Goal: Task Accomplishment & Management: Manage account settings

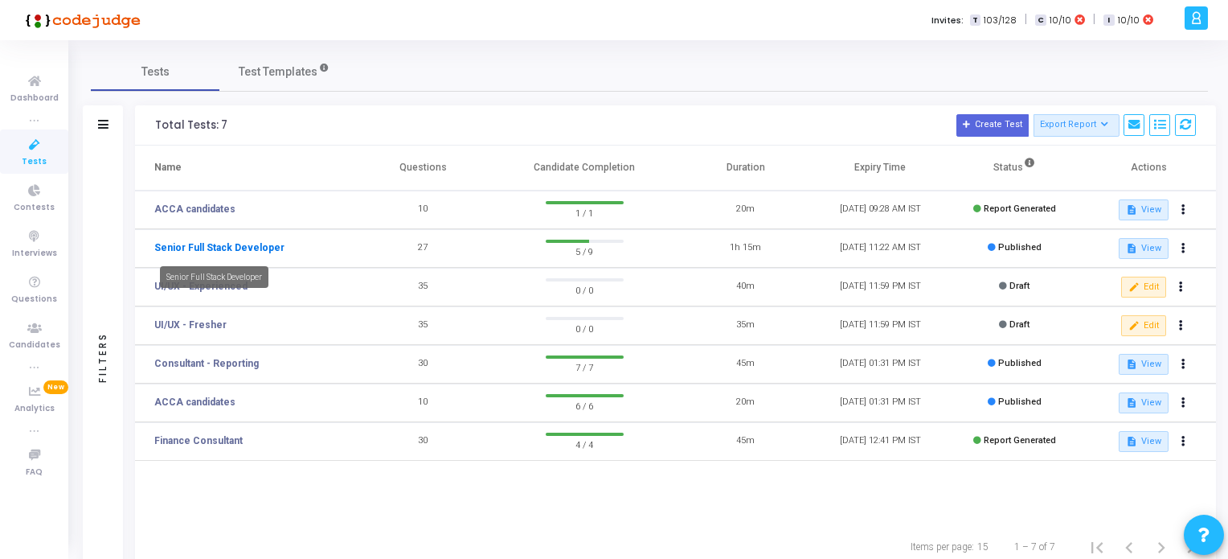
click at [243, 243] on link "Senior Full Stack Developer" at bounding box center [219, 247] width 130 height 14
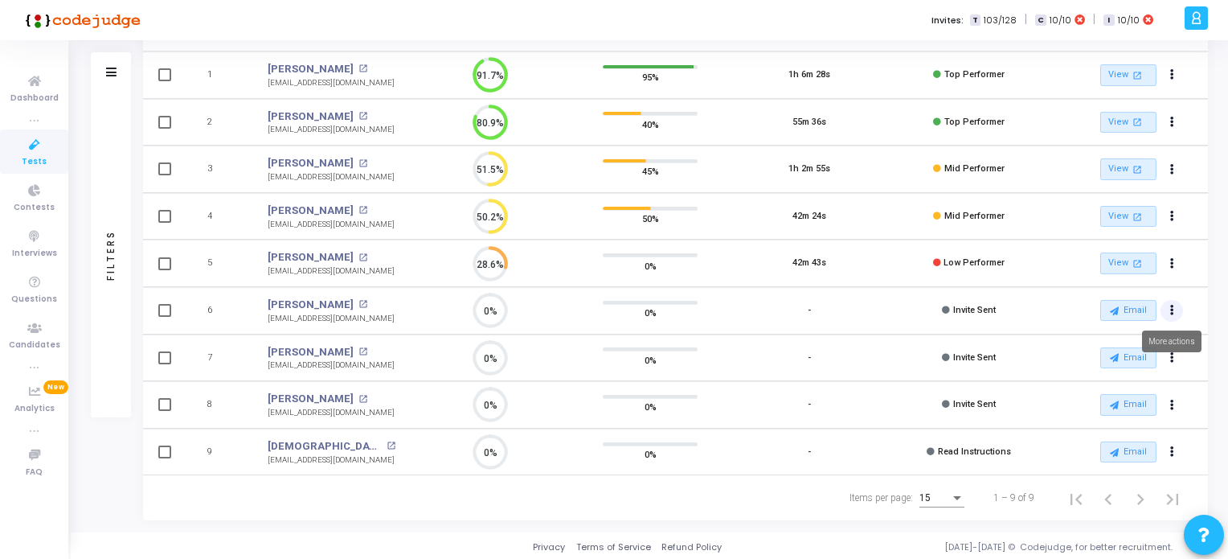
click at [1174, 307] on button "Actions" at bounding box center [1171, 311] width 23 height 23
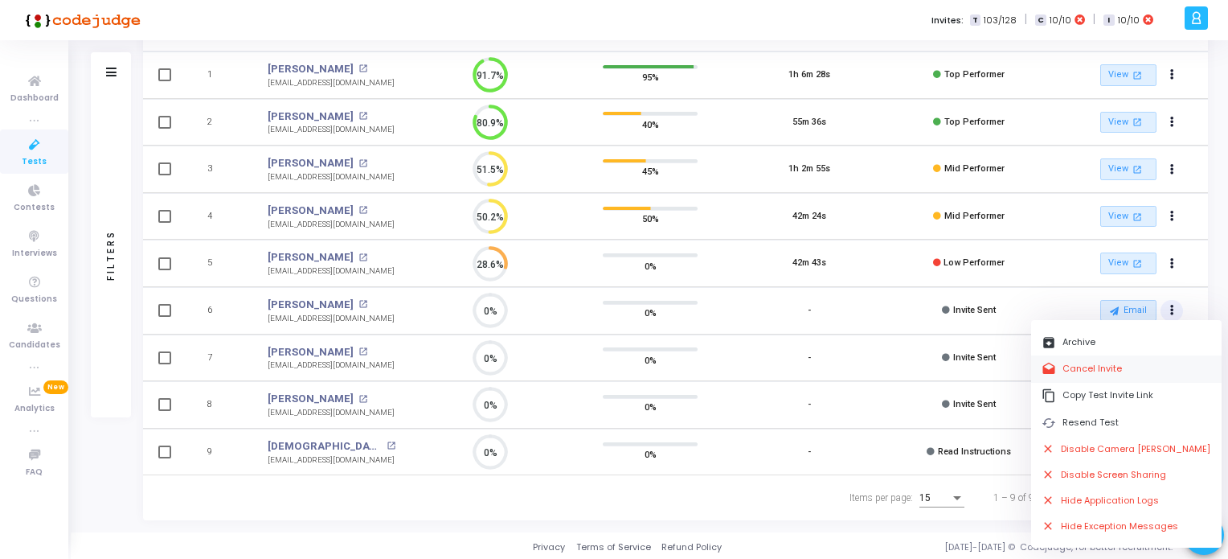
click at [1078, 363] on button "drafts Cancel Invite" at bounding box center [1126, 368] width 190 height 27
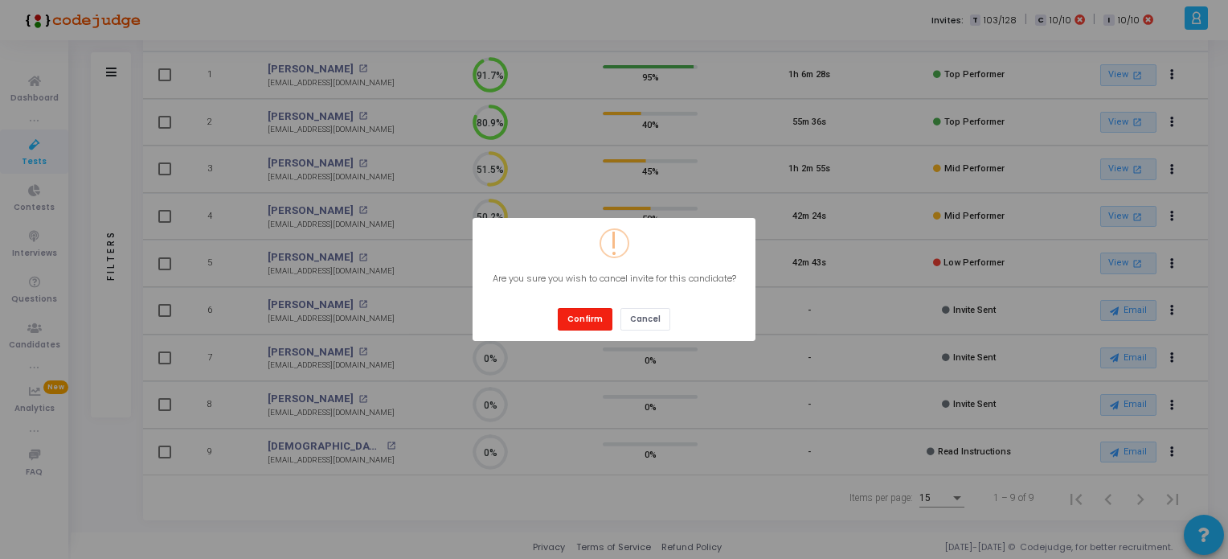
click at [577, 318] on button "Confirm" at bounding box center [585, 319] width 55 height 22
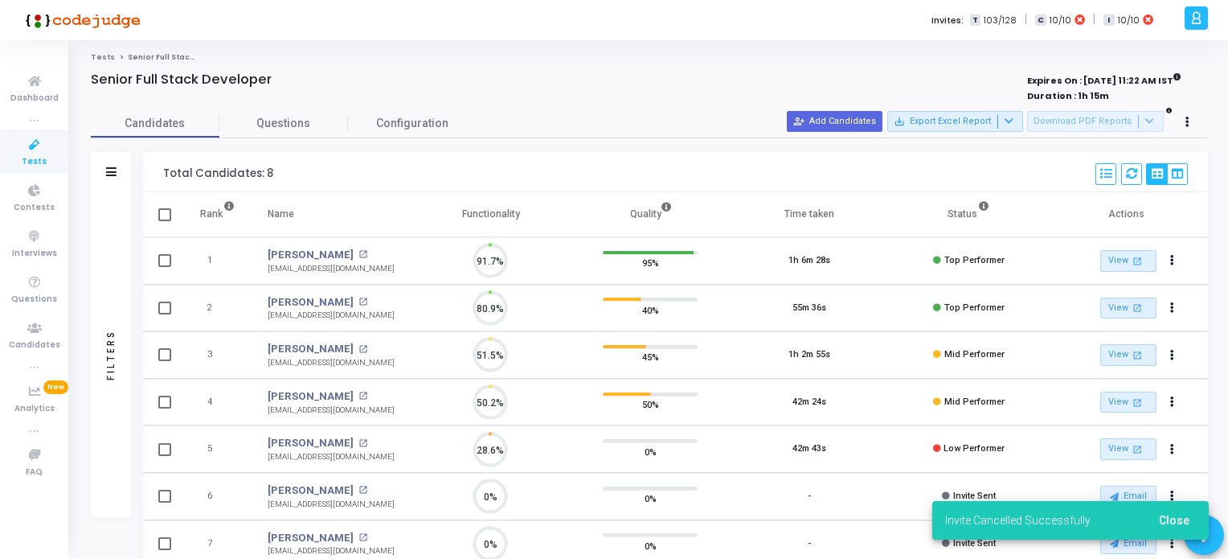
scroll to position [6, 6]
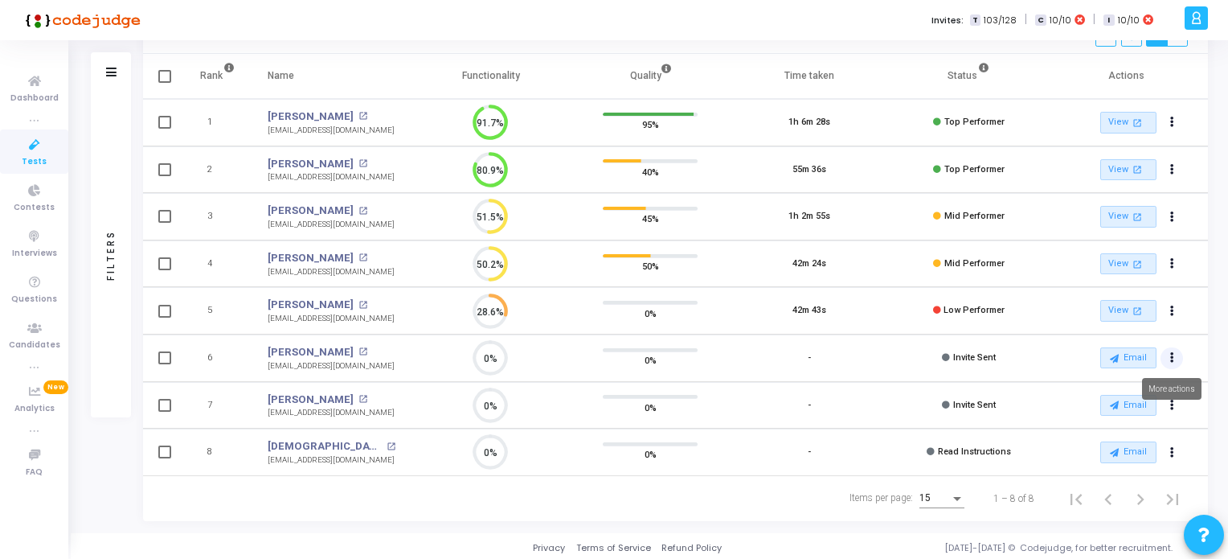
click at [1170, 354] on icon "Actions" at bounding box center [1172, 358] width 4 height 8
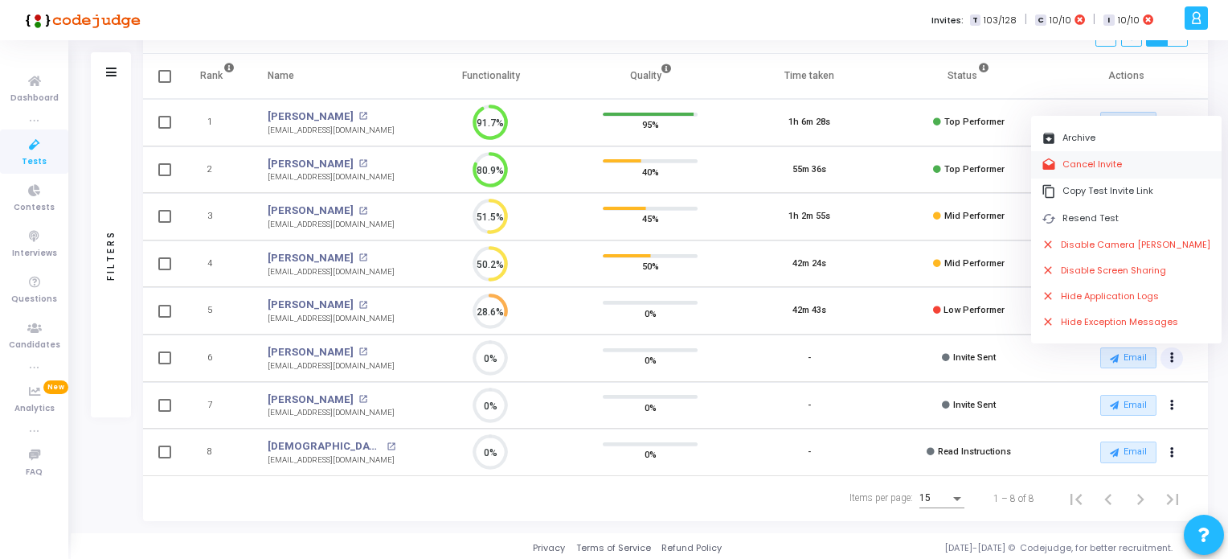
click at [1074, 166] on button "drafts Cancel Invite" at bounding box center [1126, 164] width 190 height 27
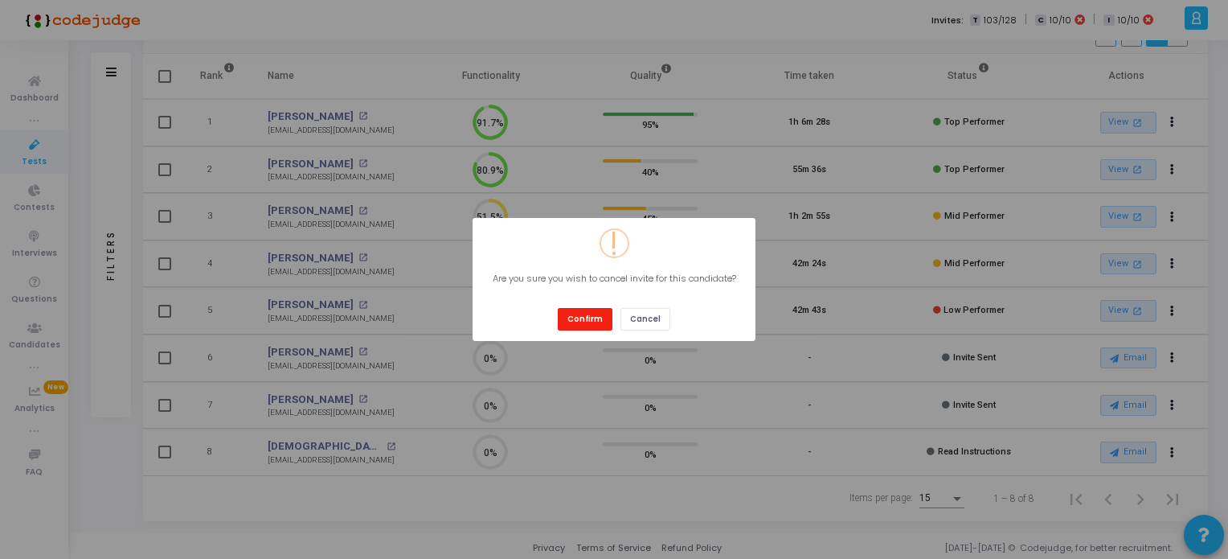
click at [590, 322] on button "Confirm" at bounding box center [585, 319] width 55 height 22
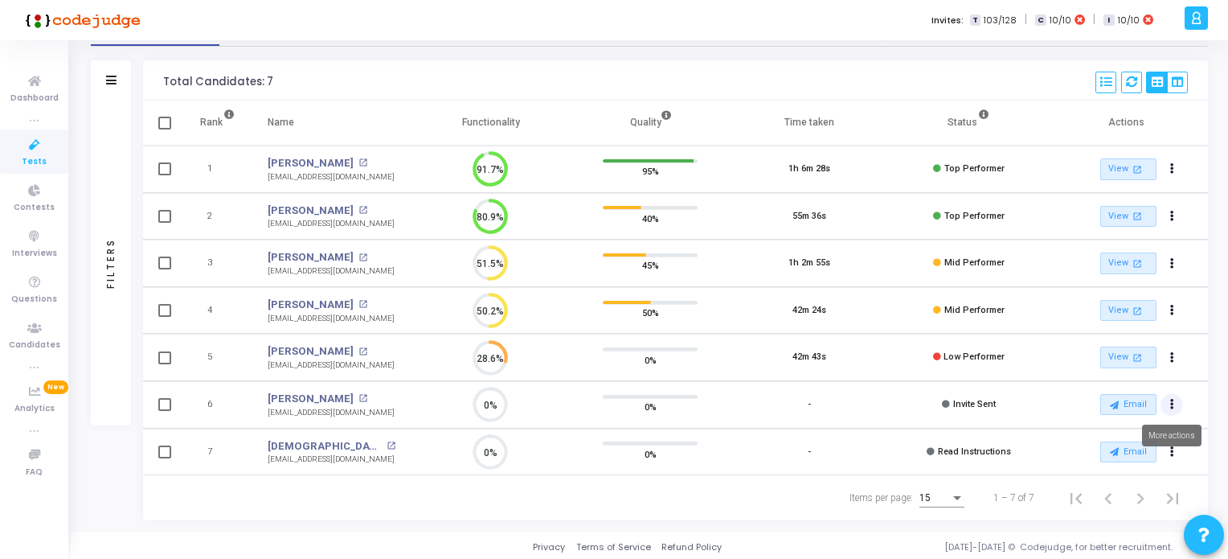
click at [1173, 398] on button "Actions" at bounding box center [1171, 405] width 23 height 23
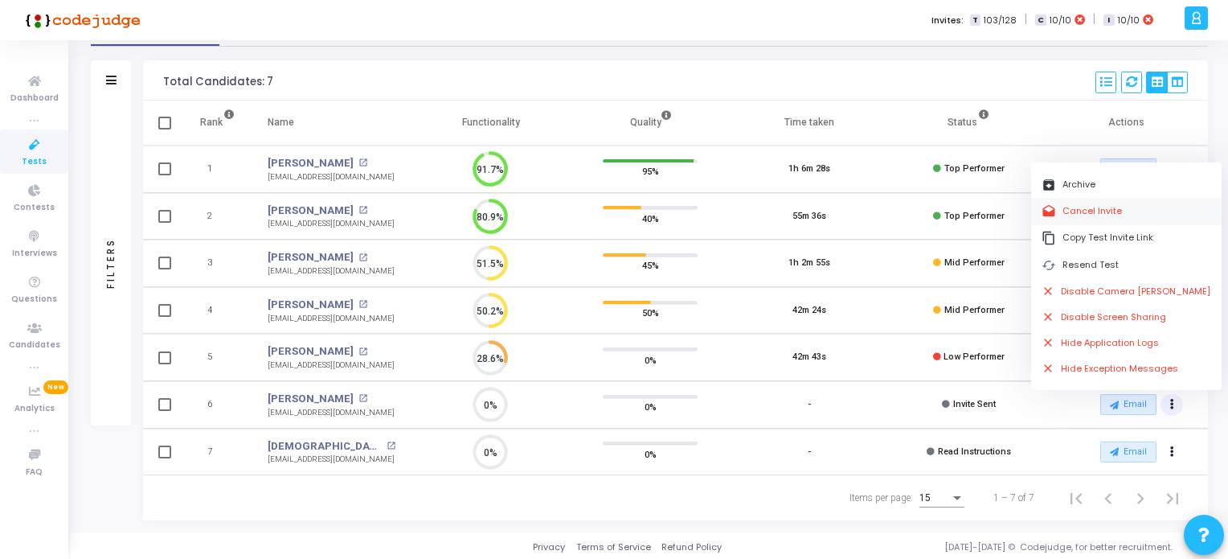
click at [1086, 211] on button "drafts Cancel Invite" at bounding box center [1126, 211] width 190 height 27
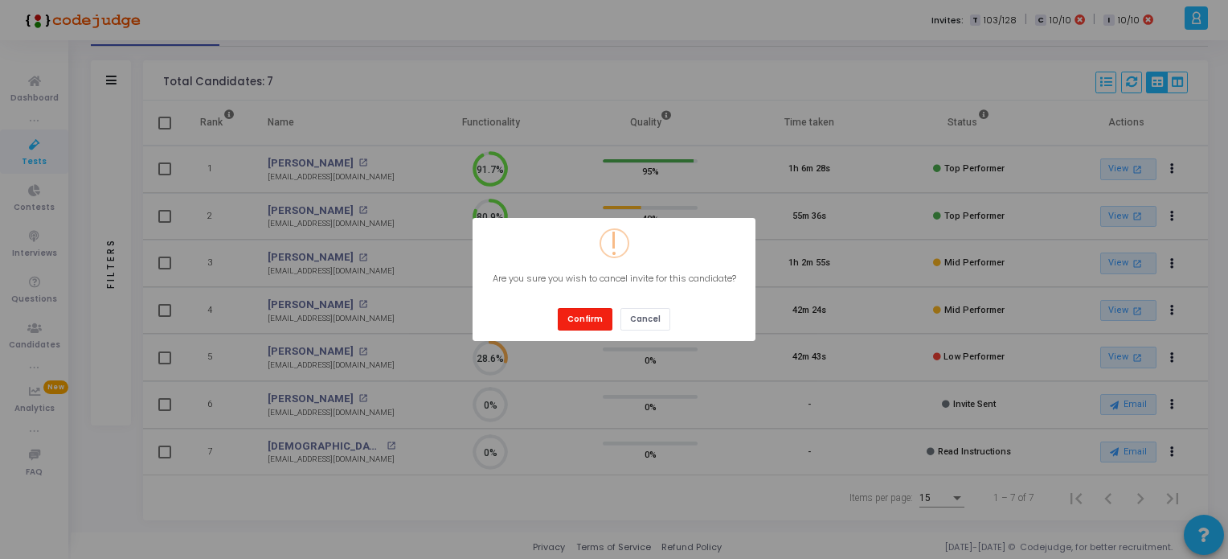
click at [569, 318] on button "Confirm" at bounding box center [585, 319] width 55 height 22
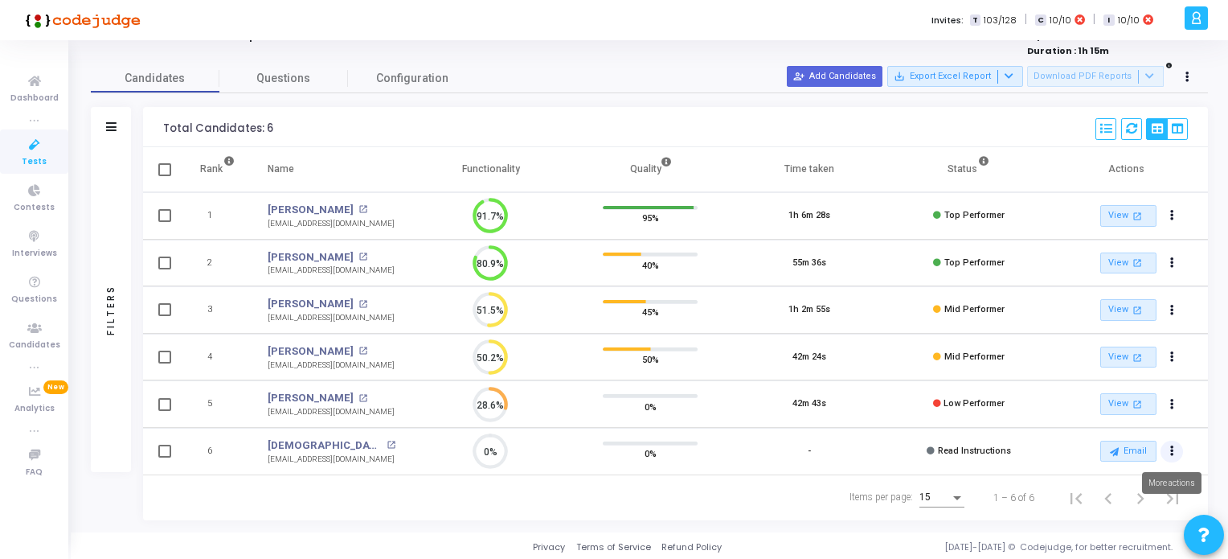
click at [1175, 449] on button "Actions" at bounding box center [1171, 451] width 23 height 23
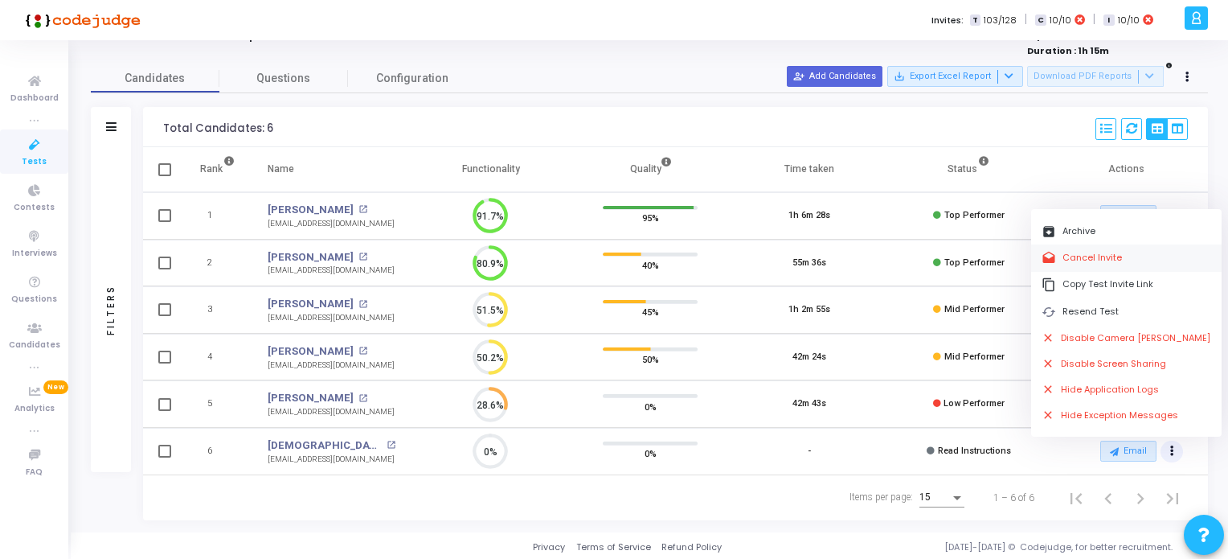
click at [1094, 257] on button "drafts Cancel Invite" at bounding box center [1126, 257] width 190 height 27
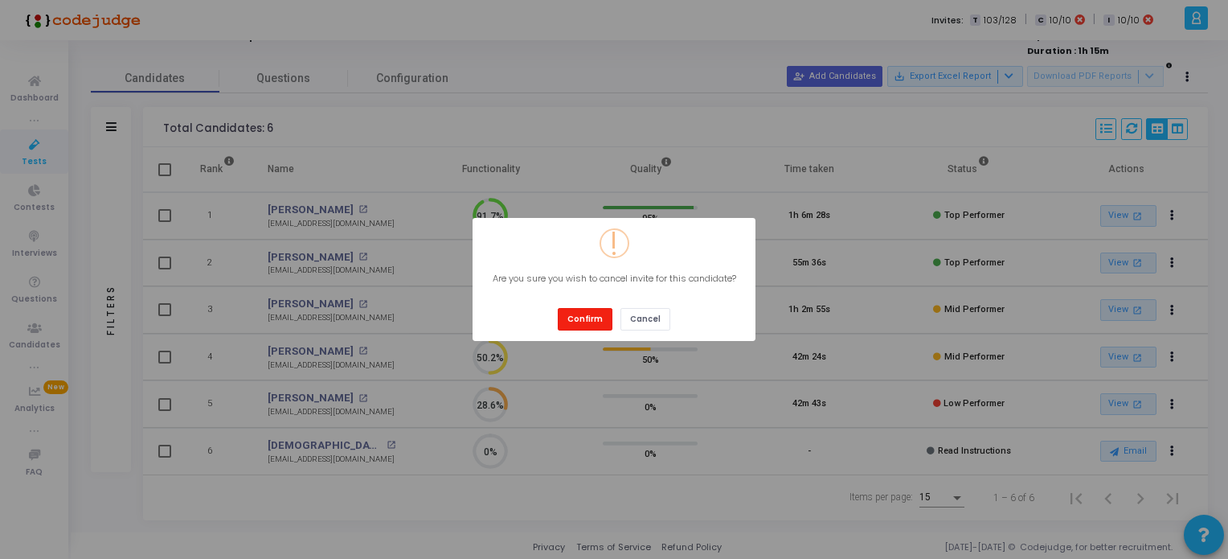
click at [591, 324] on button "Confirm" at bounding box center [585, 319] width 55 height 22
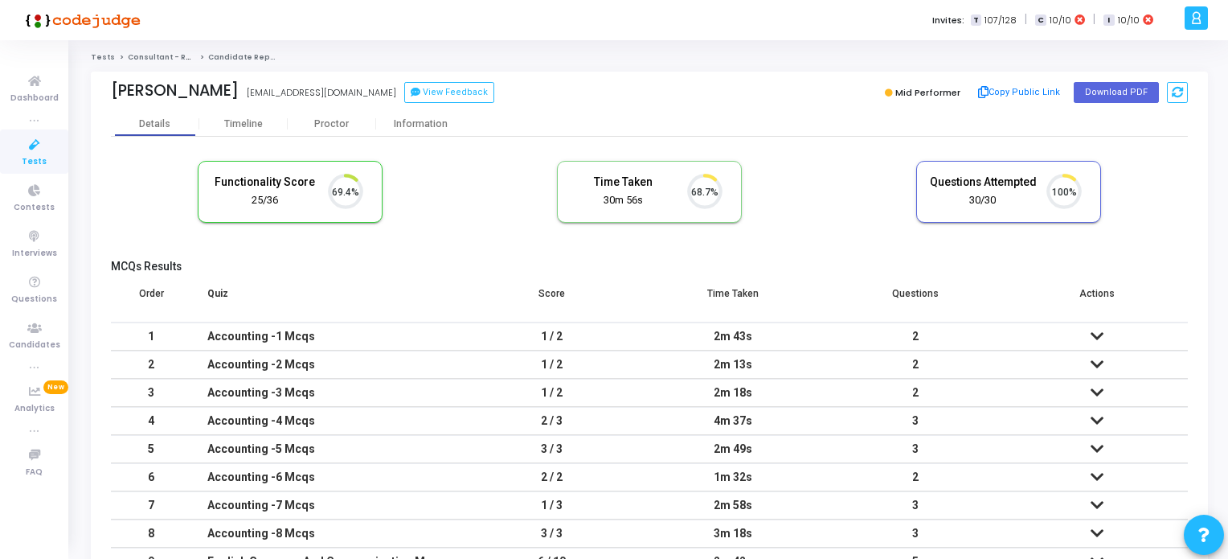
scroll to position [33, 41]
click at [37, 148] on icon at bounding box center [35, 145] width 34 height 20
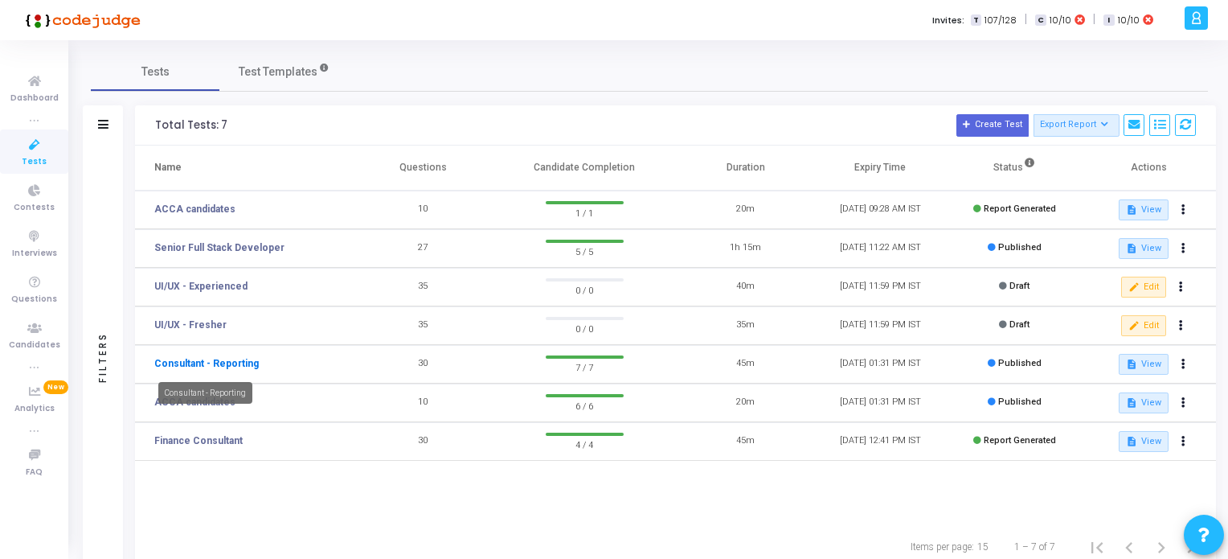
click at [209, 364] on link "Consultant - Reporting" at bounding box center [206, 363] width 104 height 14
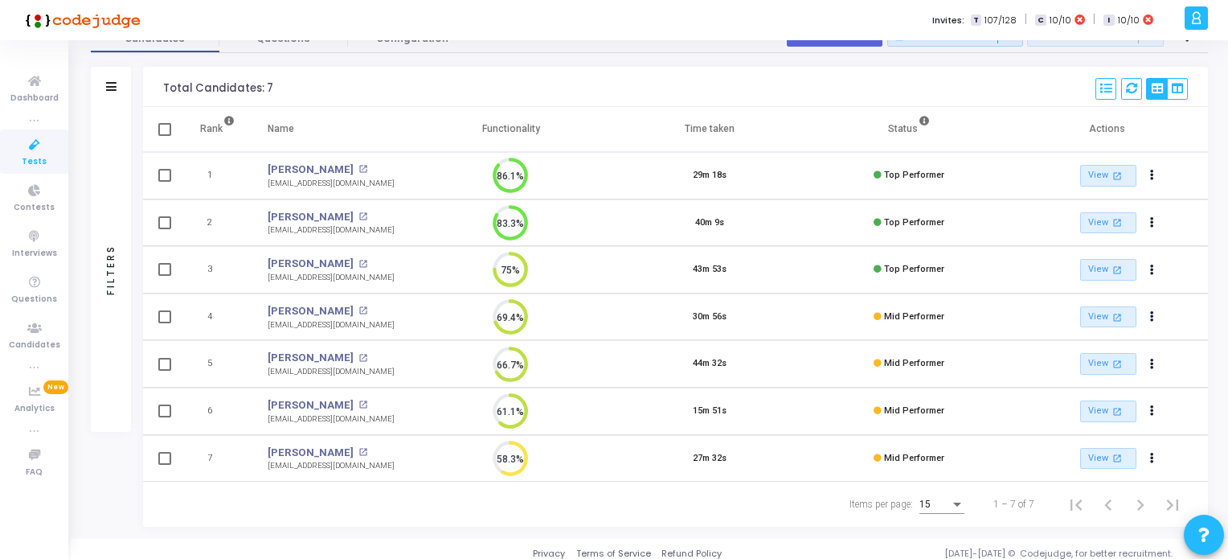
scroll to position [92, 0]
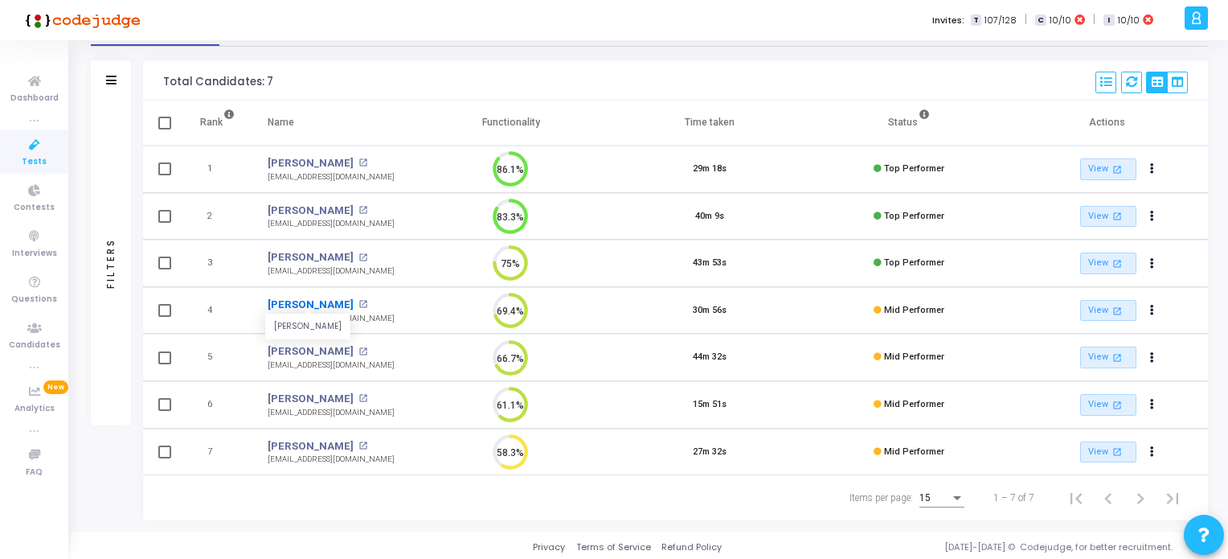
click at [304, 297] on link "[PERSON_NAME]" at bounding box center [311, 305] width 86 height 16
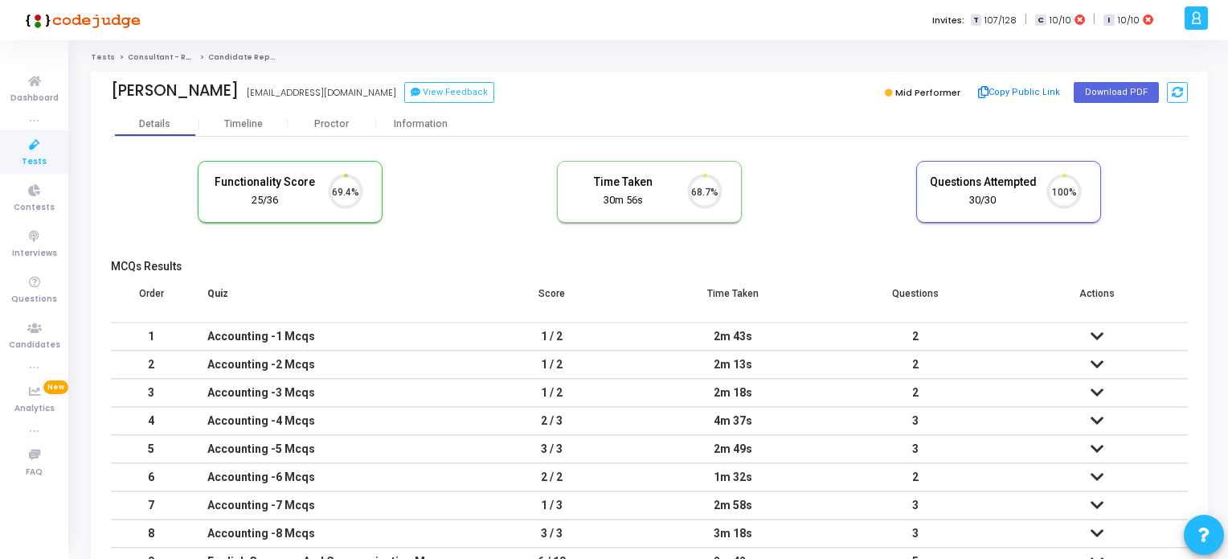
scroll to position [33, 41]
click at [1129, 92] on button "Download PDF" at bounding box center [1116, 92] width 85 height 21
click at [26, 153] on icon at bounding box center [35, 145] width 34 height 20
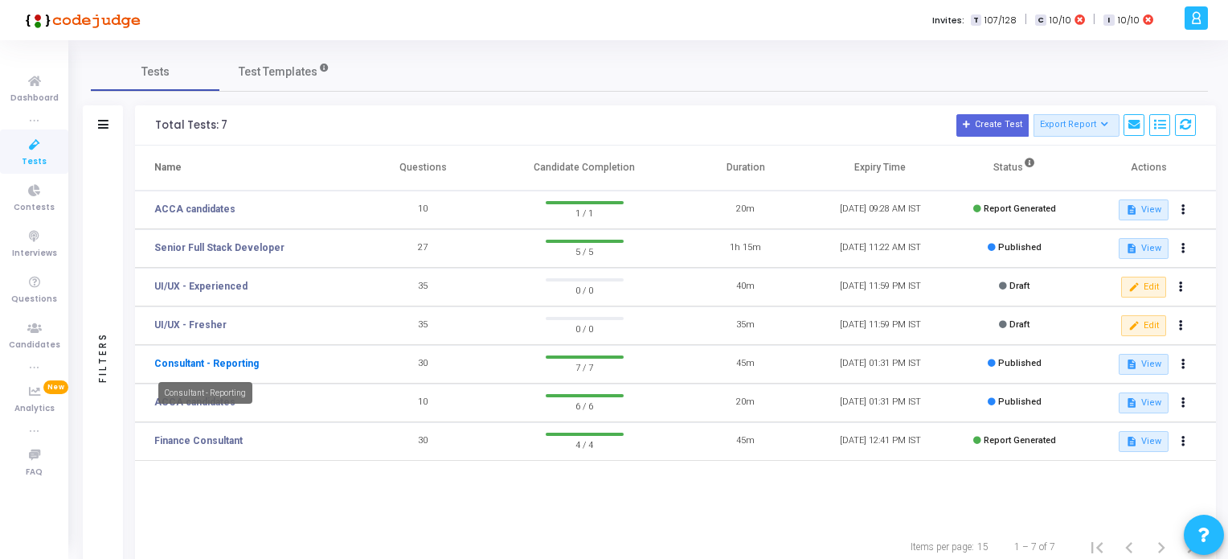
click at [222, 361] on link "Consultant - Reporting" at bounding box center [206, 363] width 104 height 14
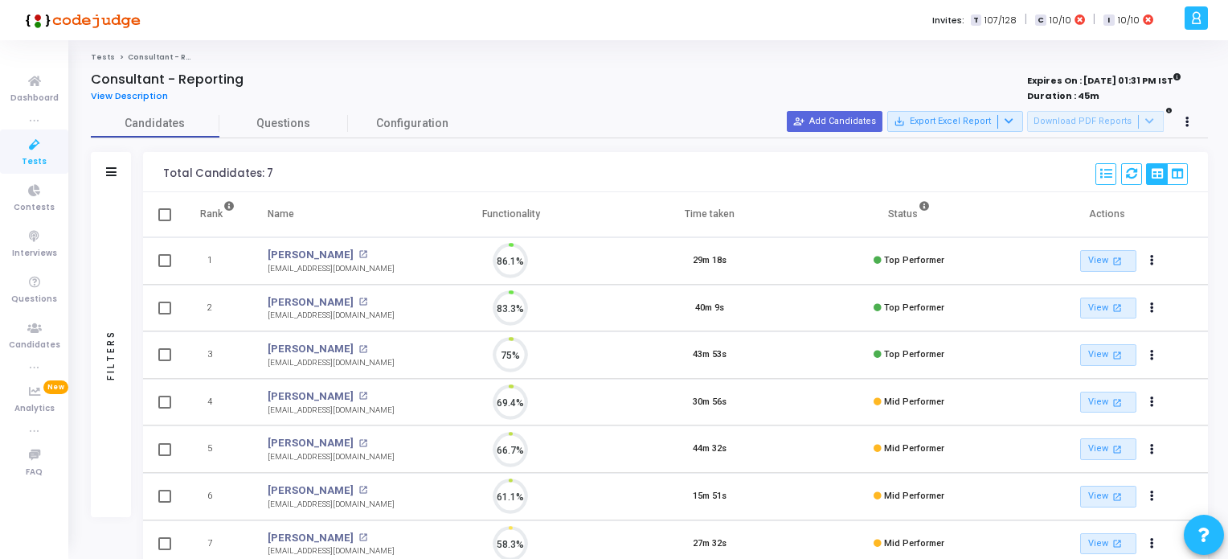
scroll to position [6, 6]
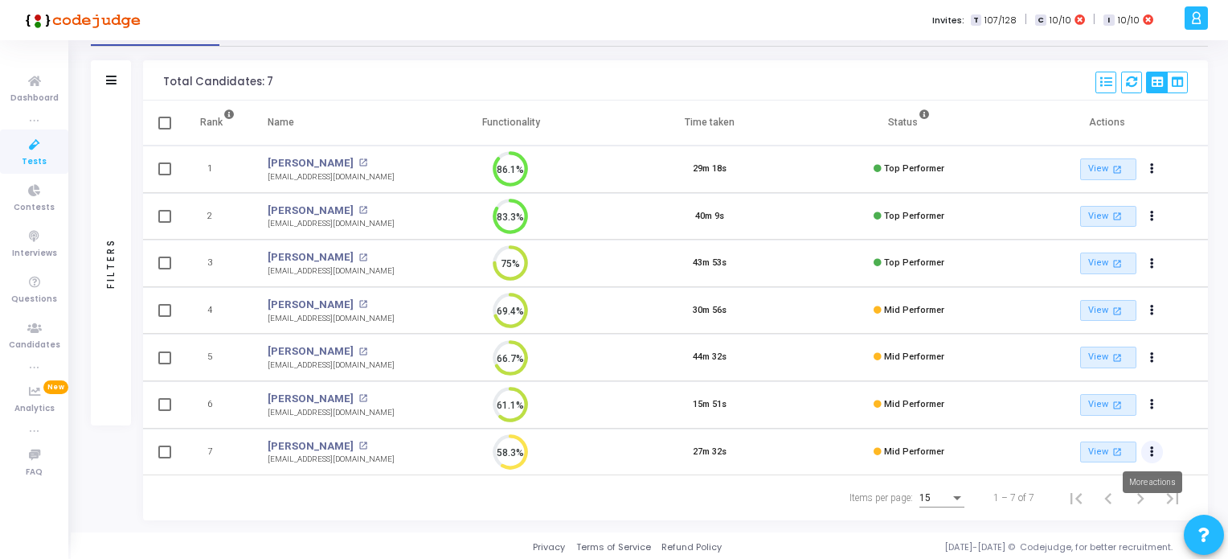
click at [1151, 449] on icon "Actions" at bounding box center [1152, 452] width 4 height 8
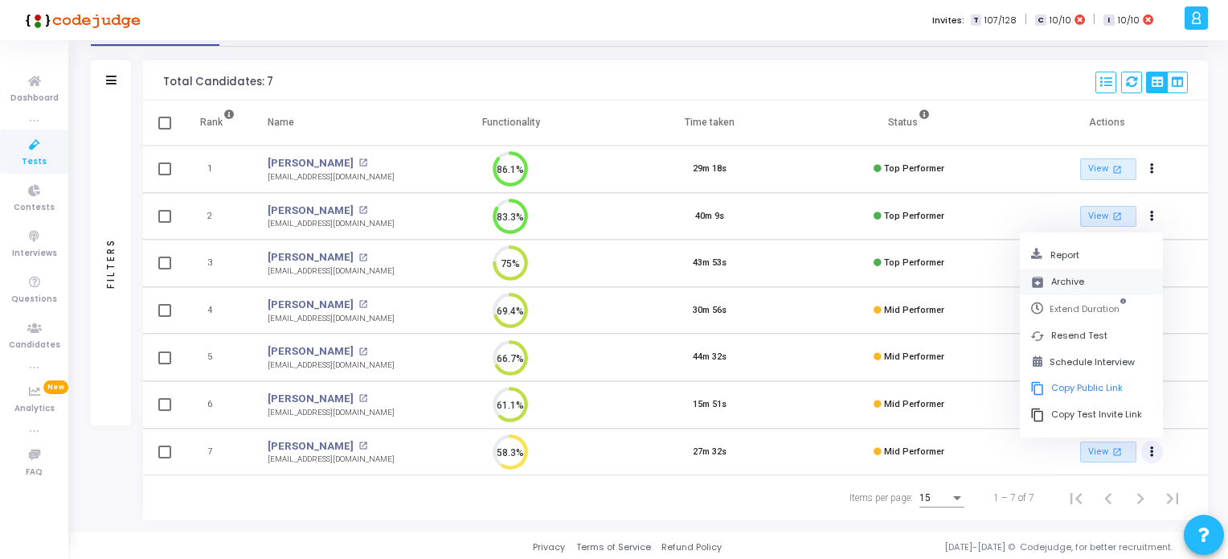
click at [1073, 278] on button "archive Archive" at bounding box center [1091, 281] width 143 height 27
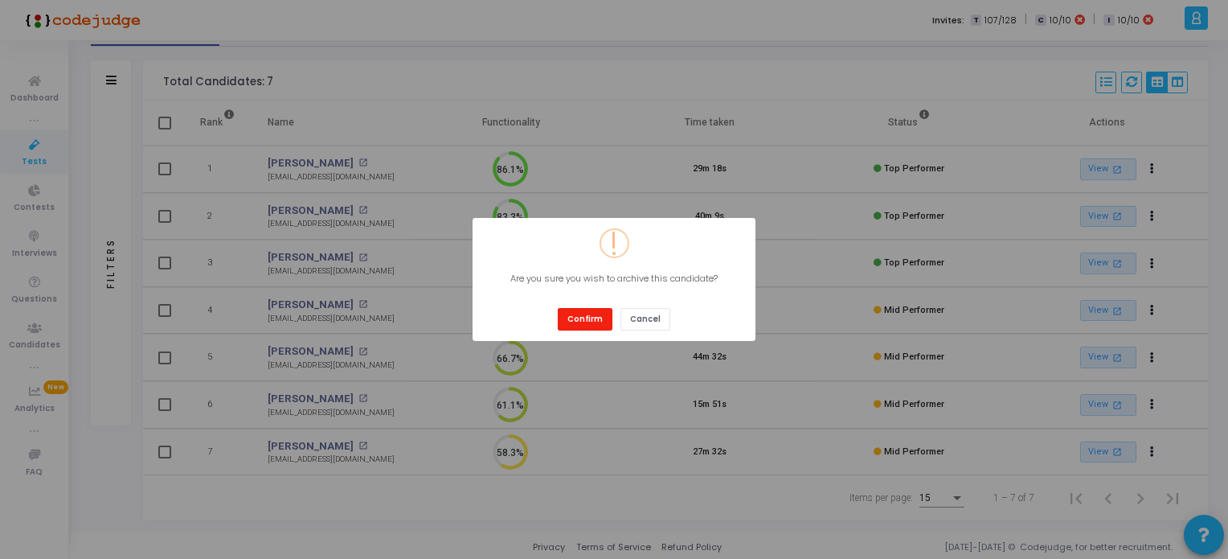
click at [596, 319] on button "Confirm" at bounding box center [585, 319] width 55 height 22
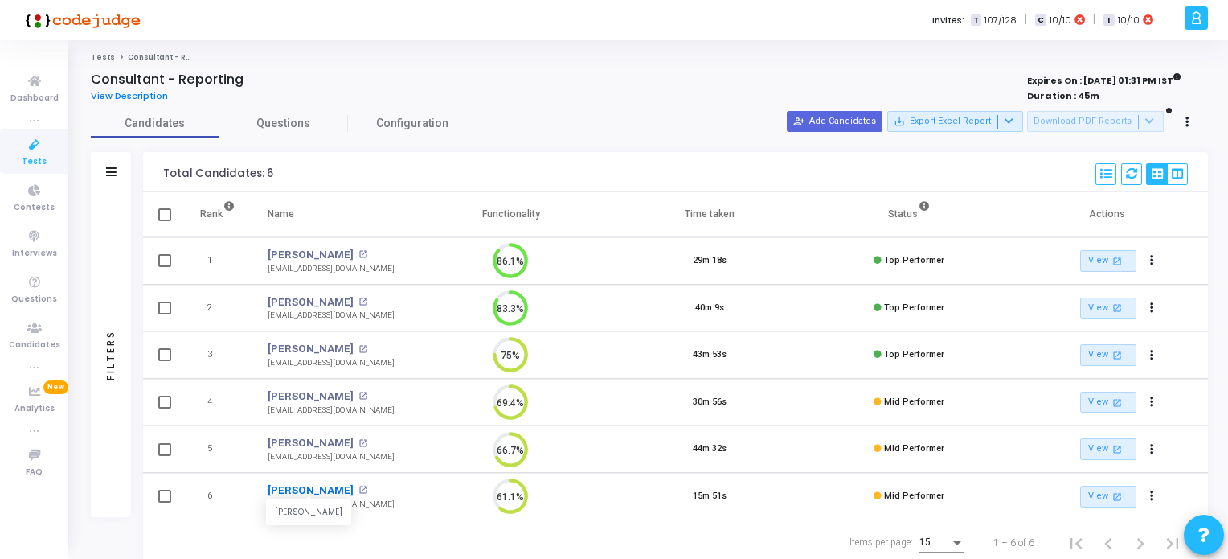
click at [312, 485] on link "[PERSON_NAME]" at bounding box center [311, 490] width 86 height 16
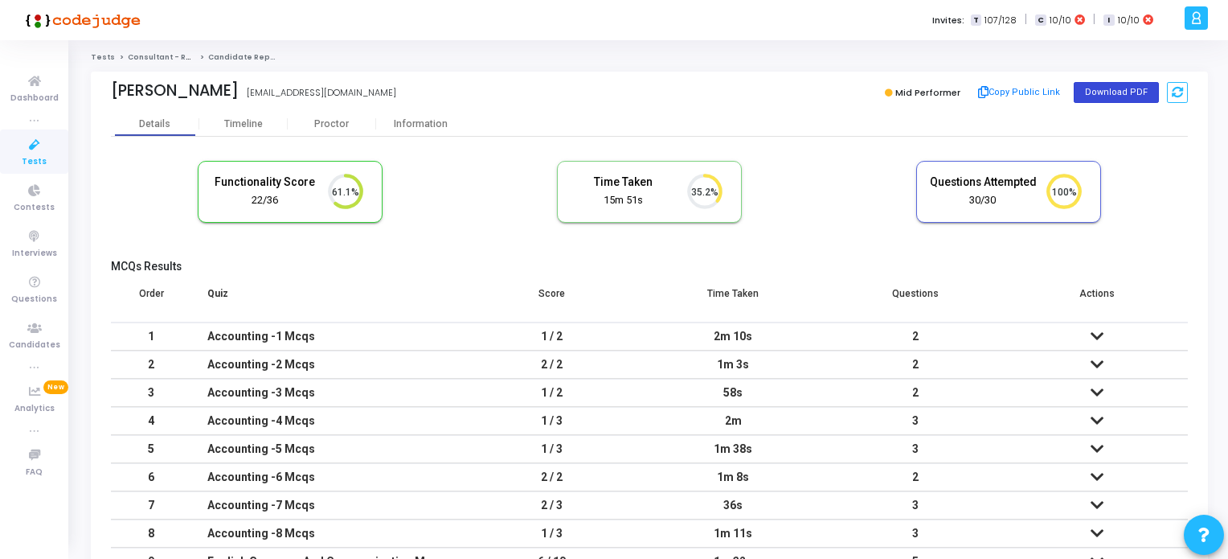
click at [1107, 87] on button "Download PDF" at bounding box center [1116, 92] width 85 height 21
click at [31, 149] on icon at bounding box center [35, 145] width 34 height 20
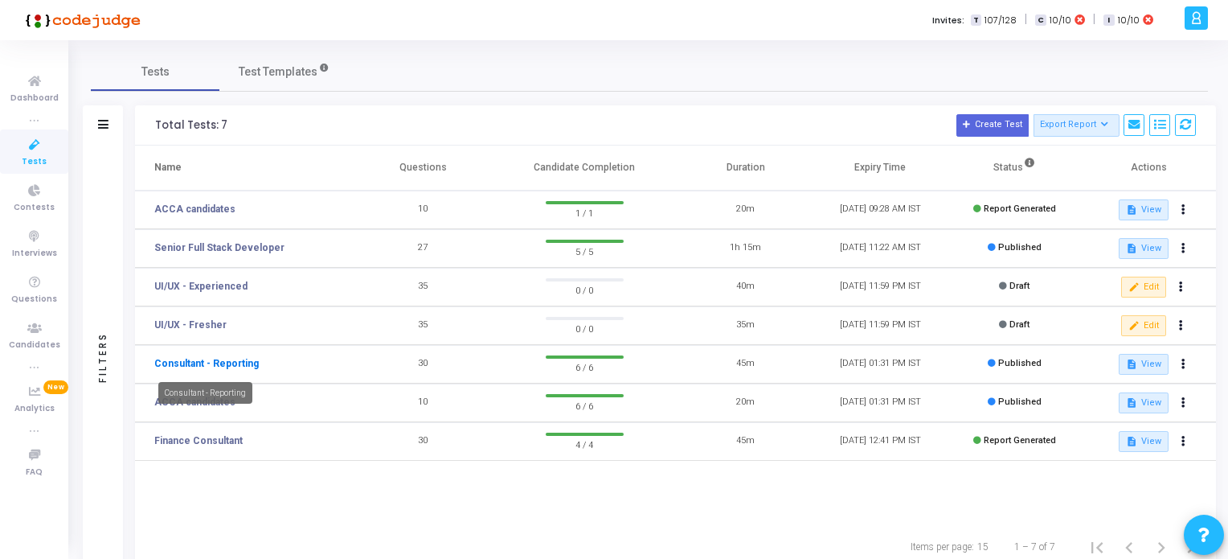
click at [222, 362] on link "Consultant - Reporting" at bounding box center [206, 363] width 104 height 14
